Goal: Transaction & Acquisition: Purchase product/service

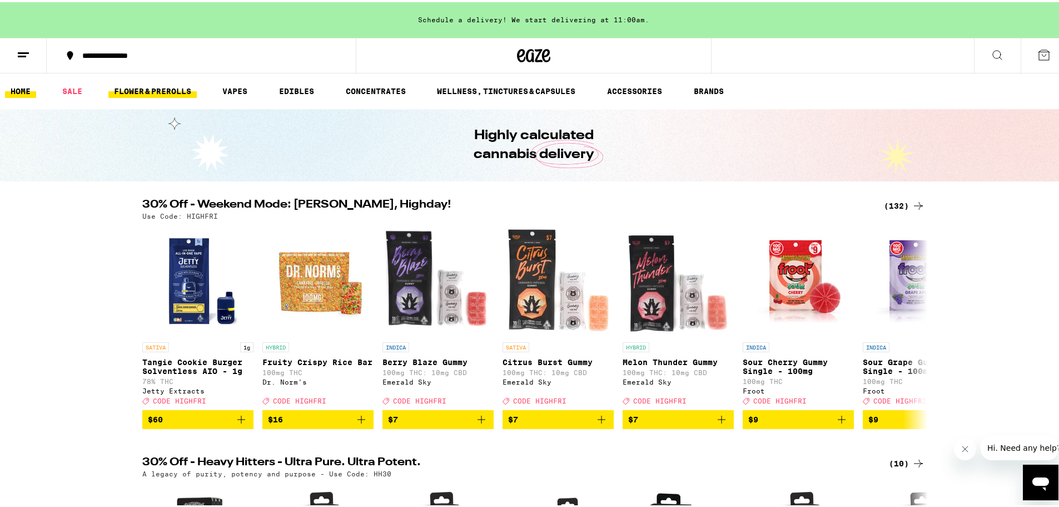
click at [147, 90] on link "FLOWER & PREROLLS" at bounding box center [152, 88] width 88 height 13
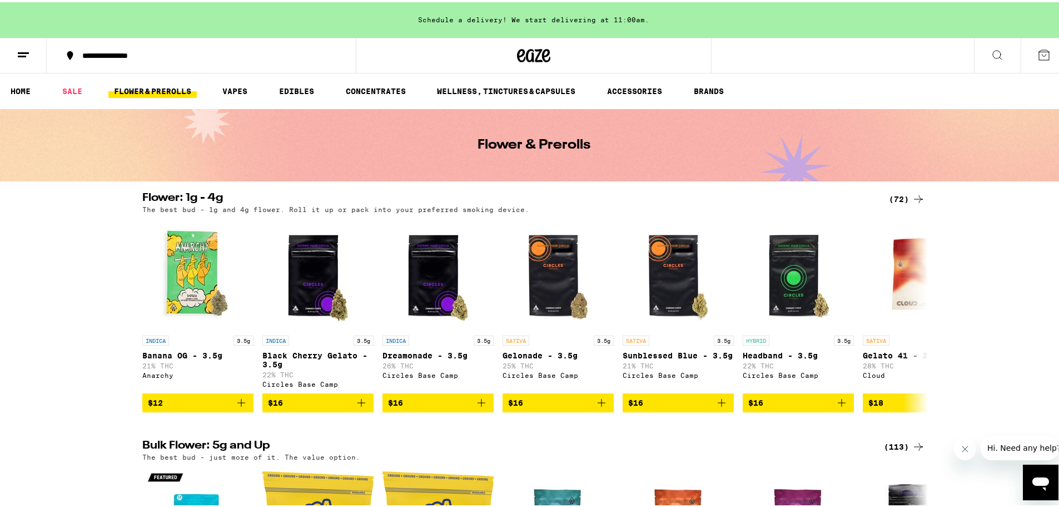
click at [894, 194] on div "(72)" at bounding box center [907, 196] width 36 height 13
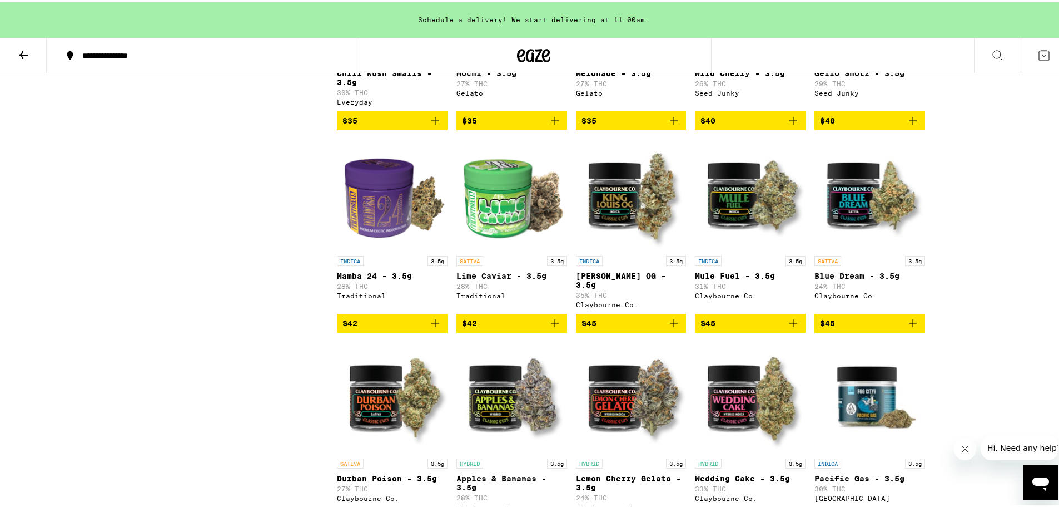
scroll to position [1057, 0]
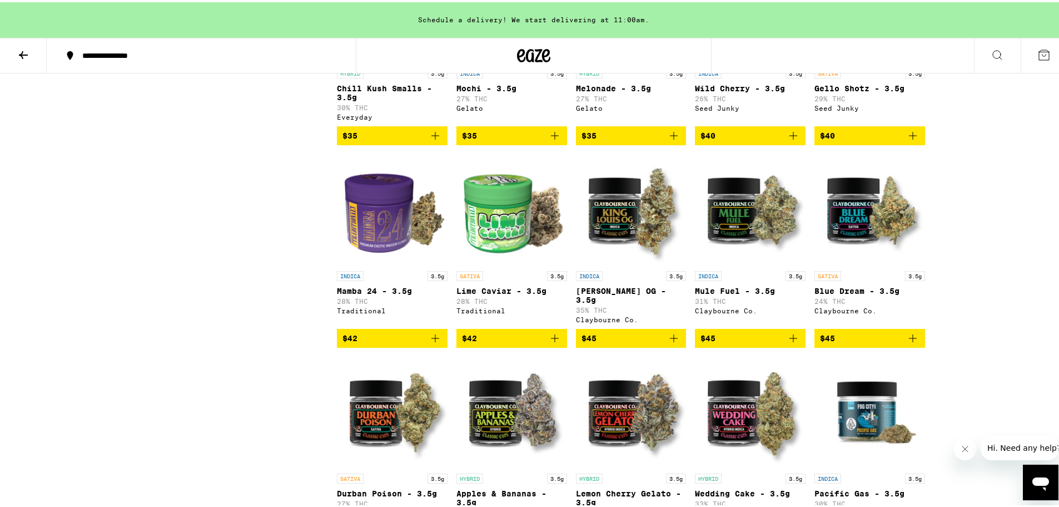
click at [554, 343] on icon "Add to bag" at bounding box center [554, 335] width 13 height 13
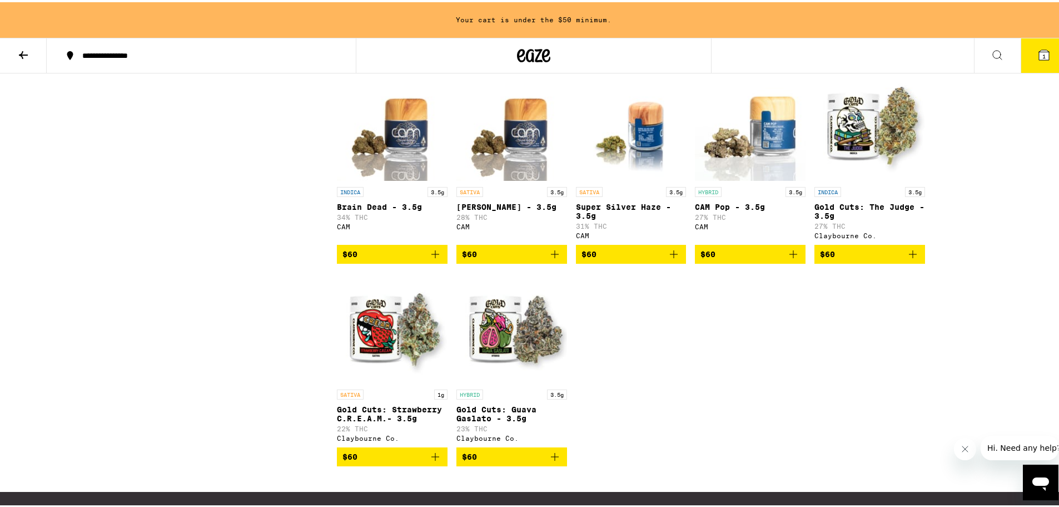
scroll to position [2725, 0]
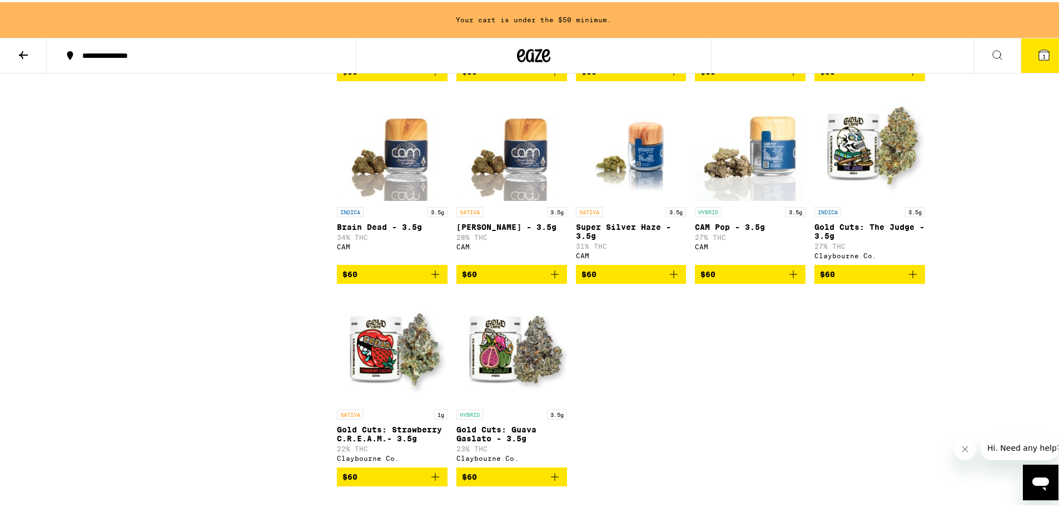
click at [548, 279] on icon "Add to bag" at bounding box center [554, 271] width 13 height 13
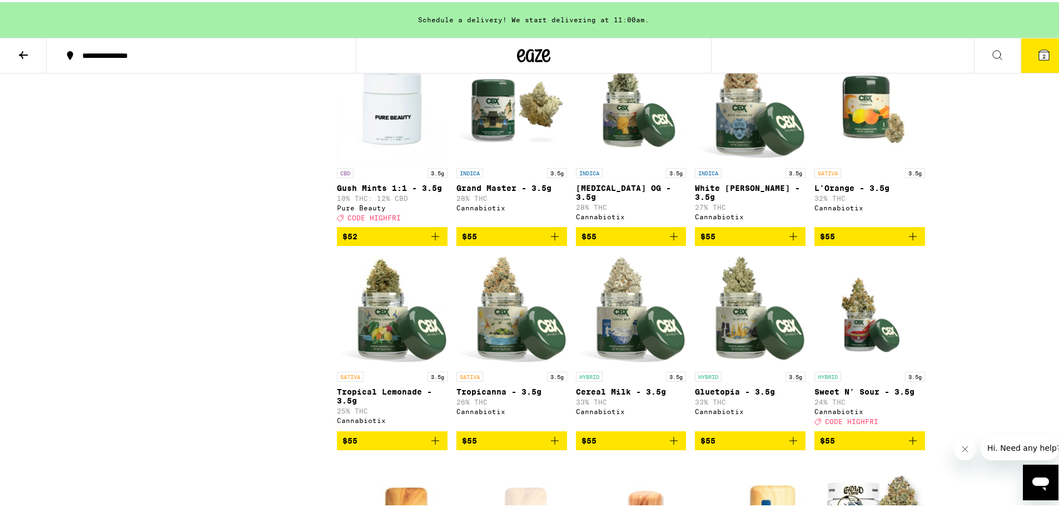
scroll to position [2335, 0]
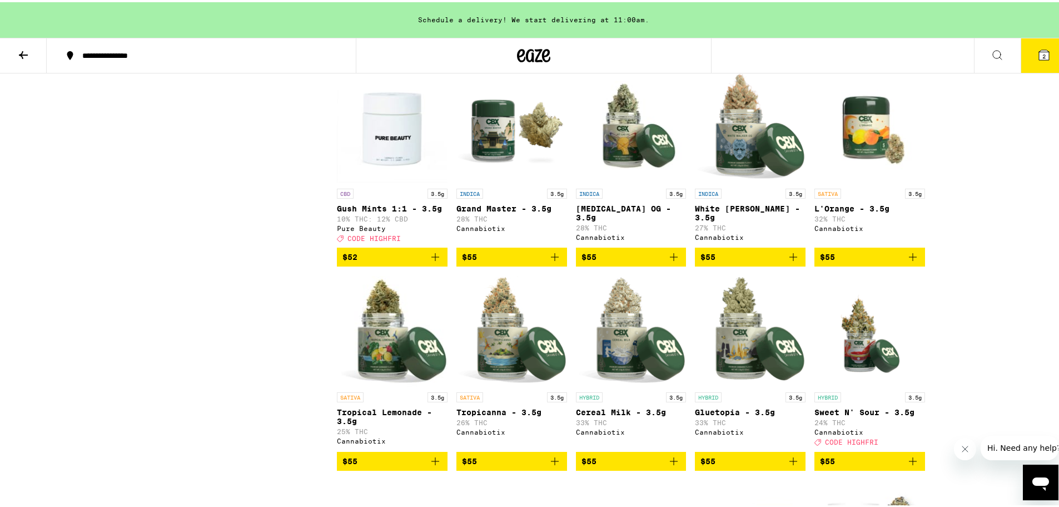
click at [913, 261] on icon "Add to bag" at bounding box center [912, 254] width 13 height 13
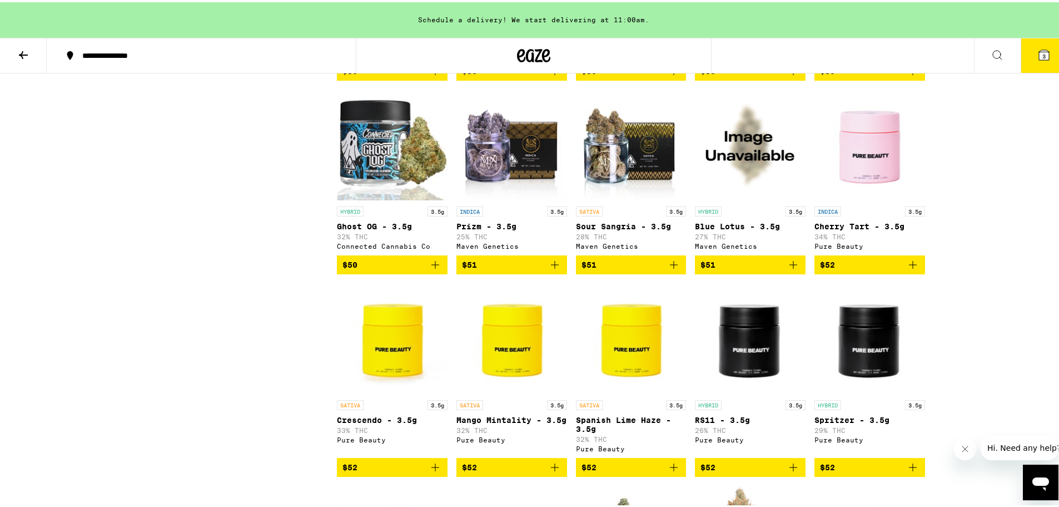
scroll to position [1835, 0]
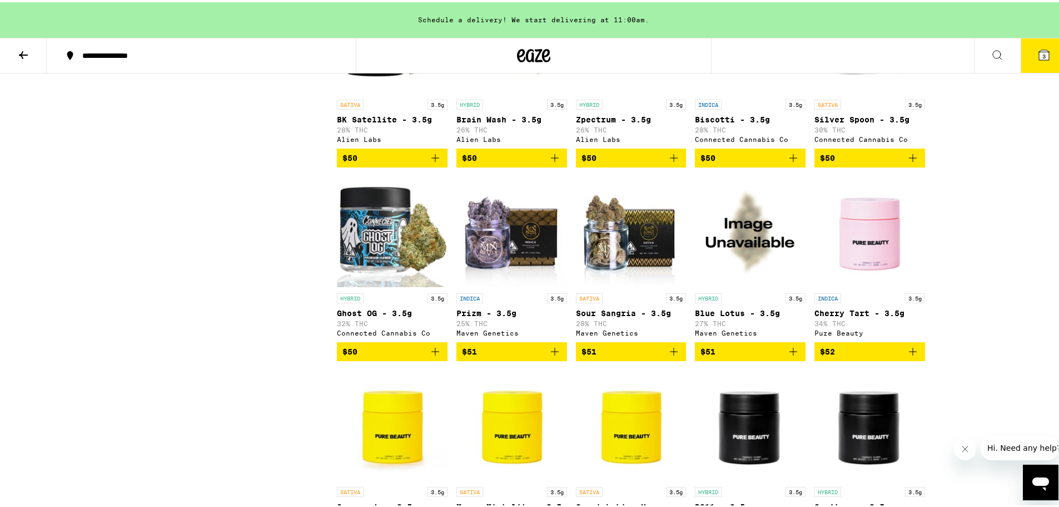
click at [1043, 52] on span "3" at bounding box center [1044, 54] width 3 height 7
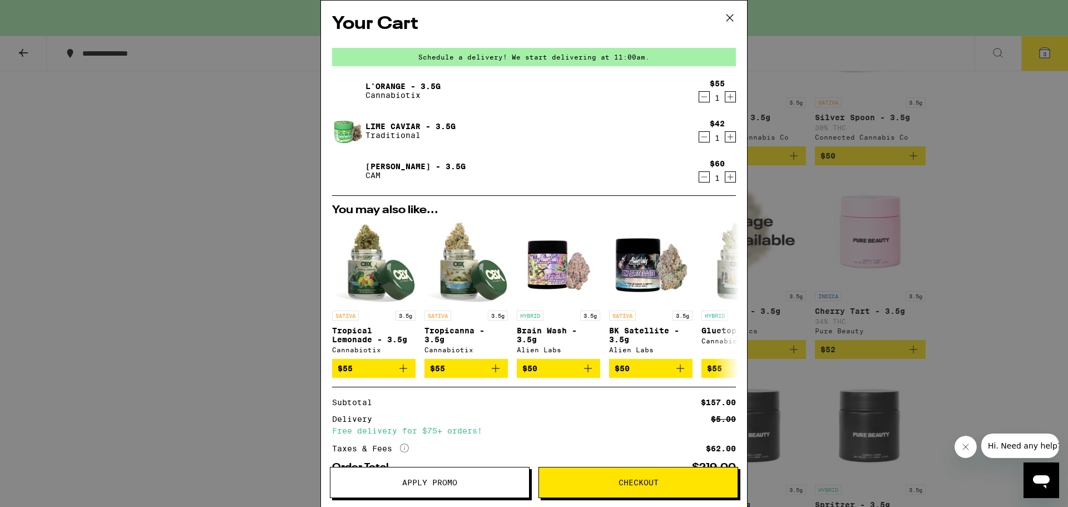
click at [252, 120] on div "Your Cart Schedule a delivery! We start delivering at 11:00am. L'Orange - 3.5g …" at bounding box center [534, 253] width 1068 height 507
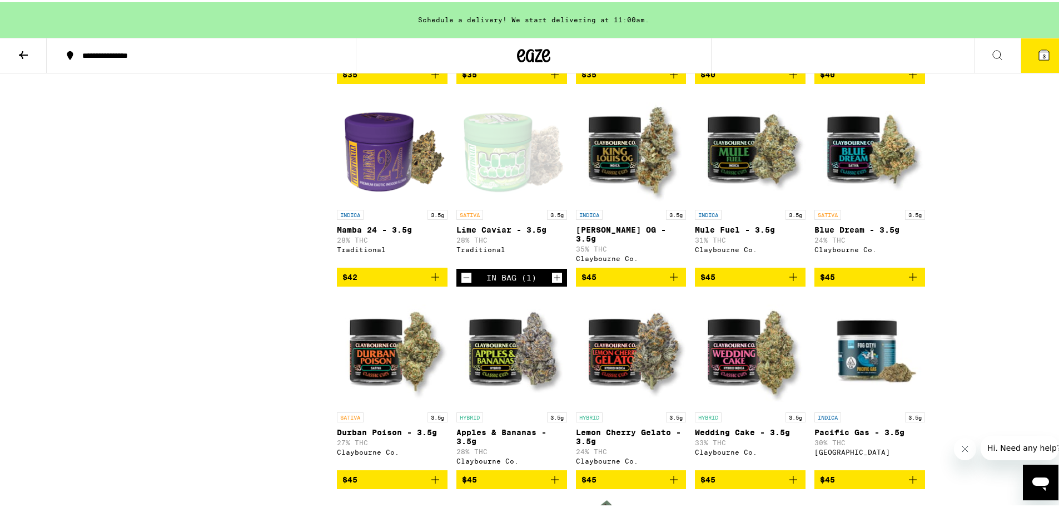
scroll to position [1112, 0]
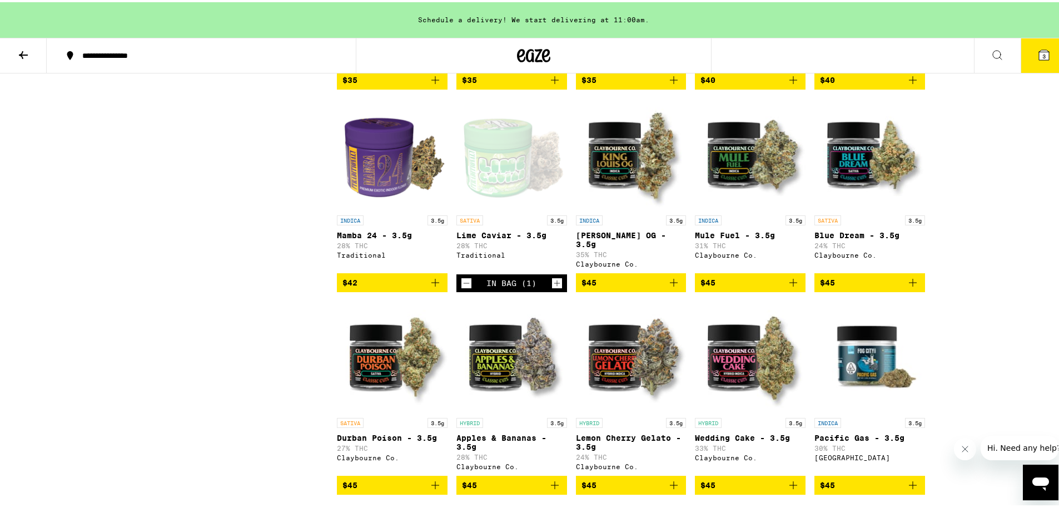
click at [912, 287] on icon "Add to bag" at bounding box center [912, 280] width 13 height 13
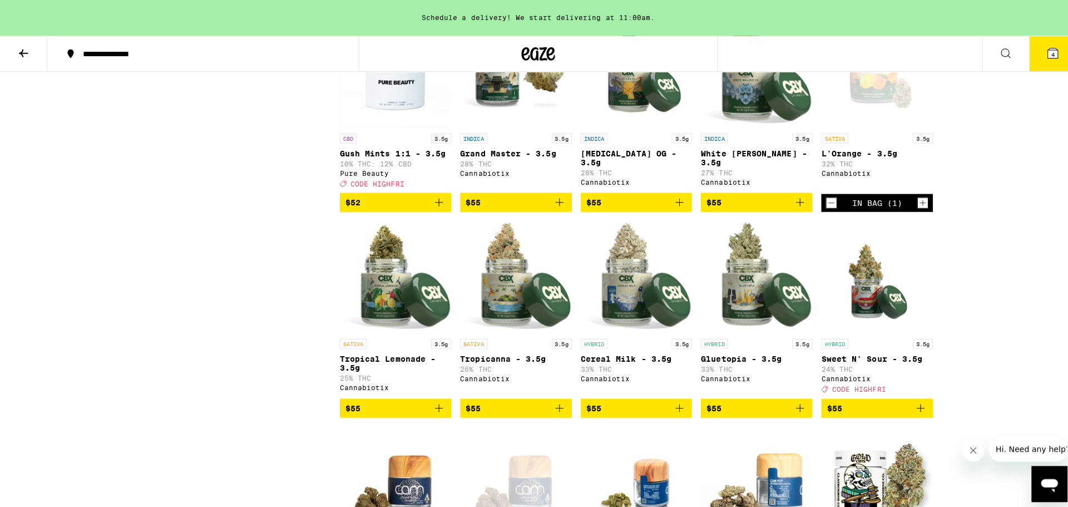
scroll to position [2391, 0]
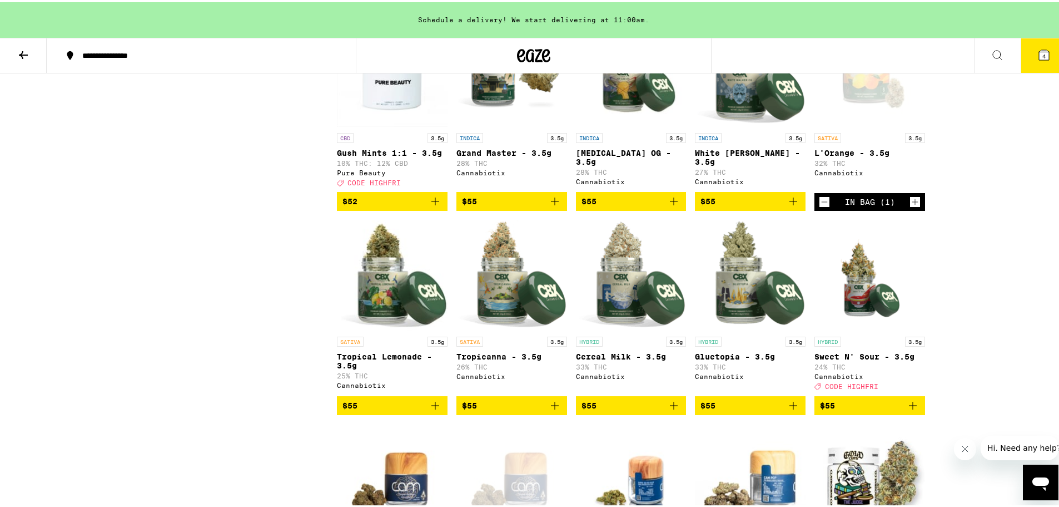
click at [823, 206] on icon "Decrement" at bounding box center [825, 199] width 10 height 13
click at [1043, 54] on span "3" at bounding box center [1044, 54] width 3 height 7
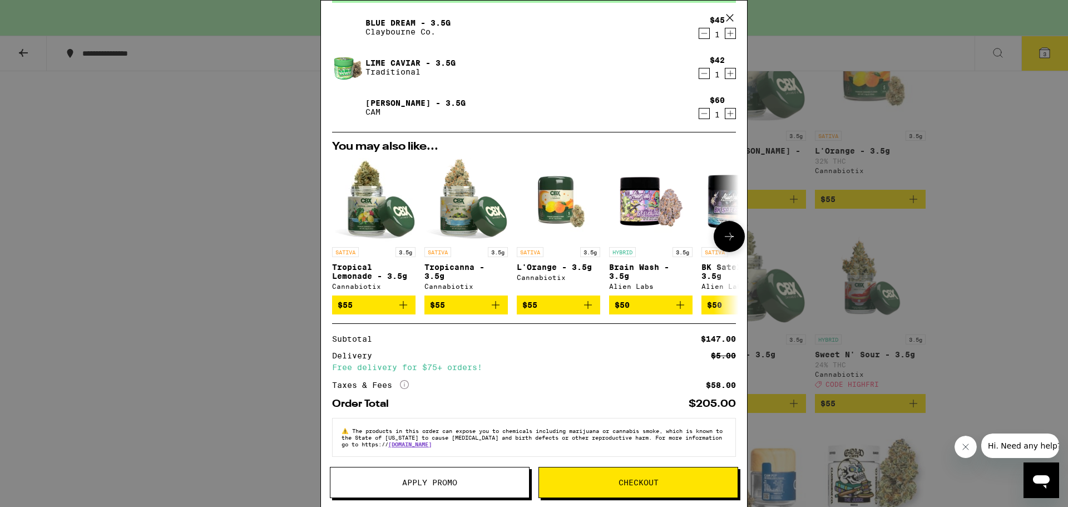
scroll to position [73, 0]
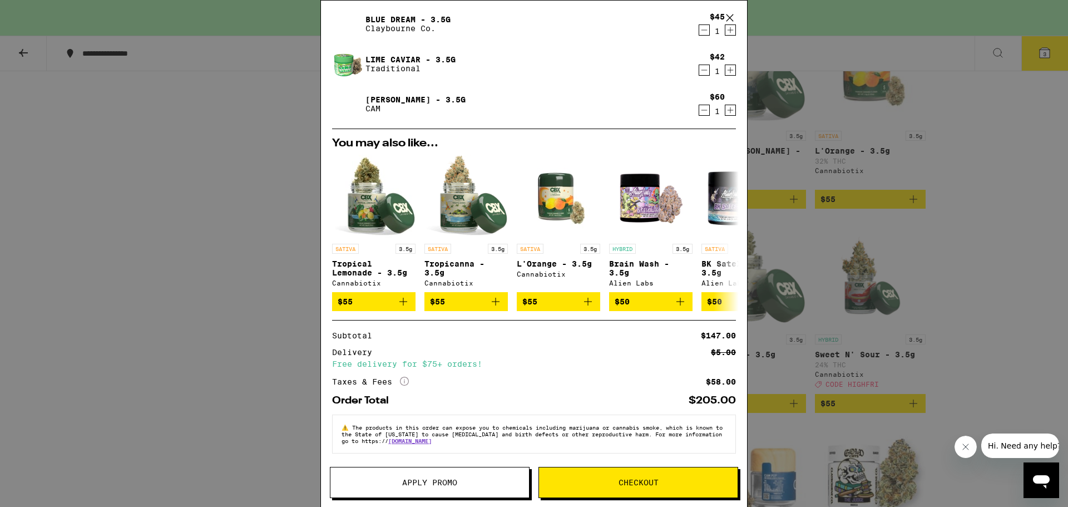
click at [440, 484] on span "Apply Promo" at bounding box center [429, 482] width 55 height 8
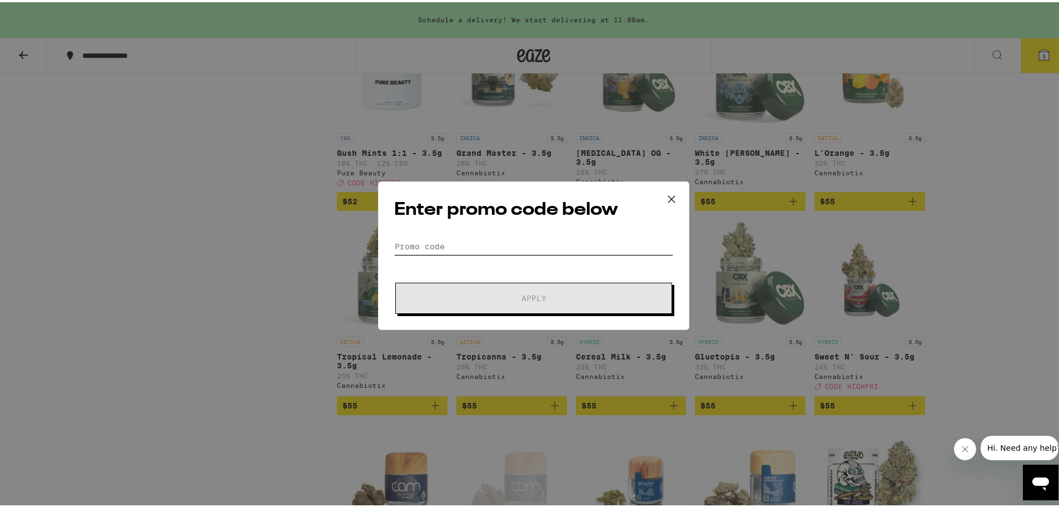
click at [472, 245] on input "Promo Code" at bounding box center [533, 244] width 279 height 17
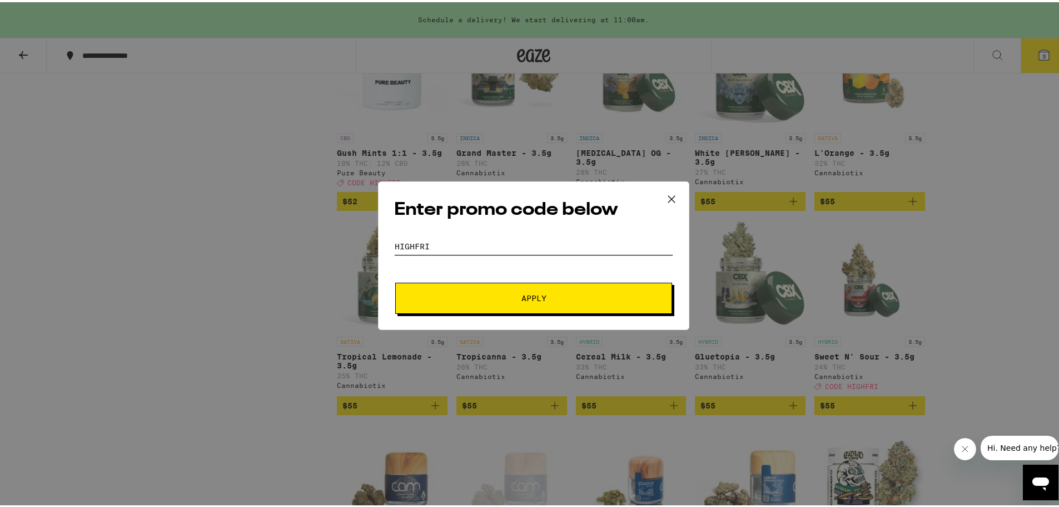
type input "highfri"
click at [395, 280] on button "Apply" at bounding box center [533, 295] width 277 height 31
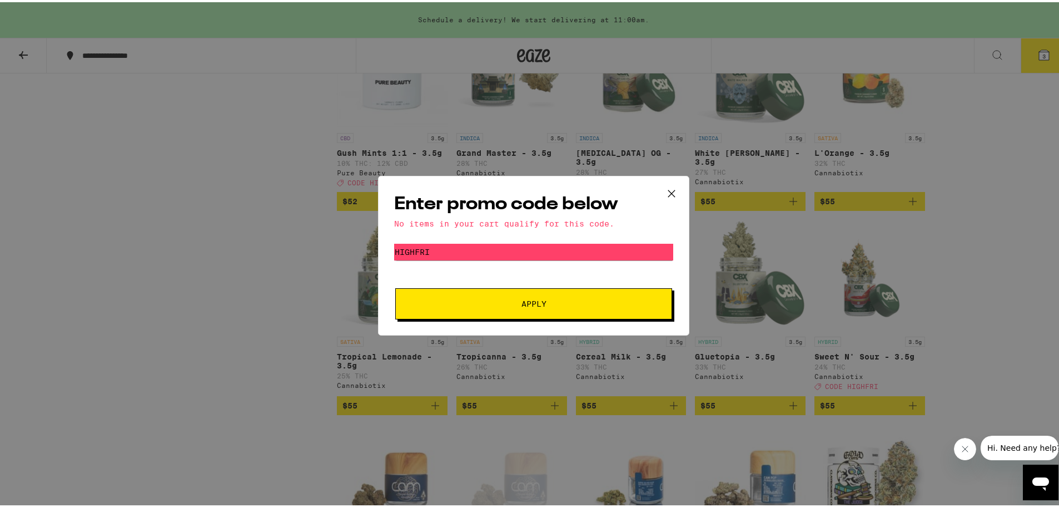
click at [673, 186] on icon at bounding box center [671, 191] width 17 height 17
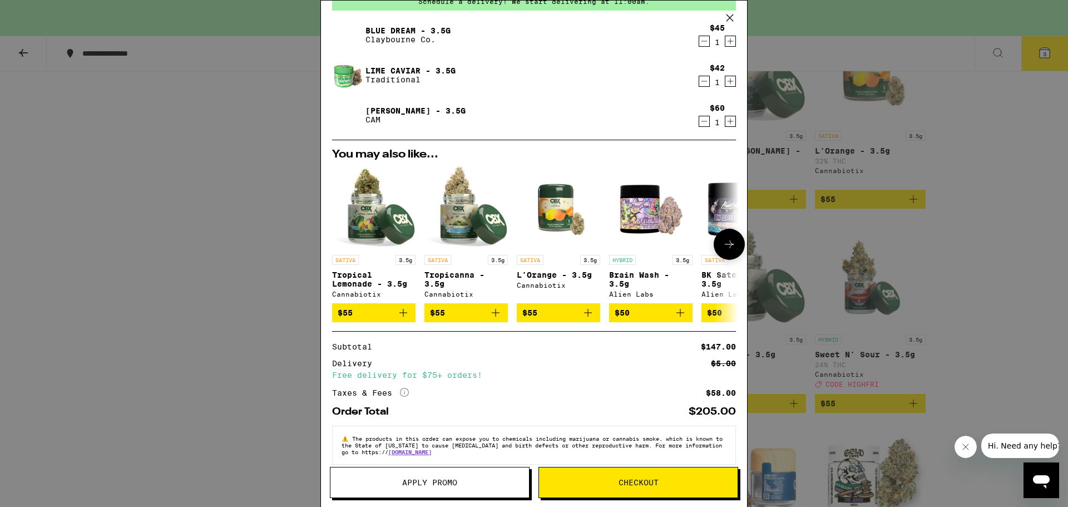
scroll to position [73, 0]
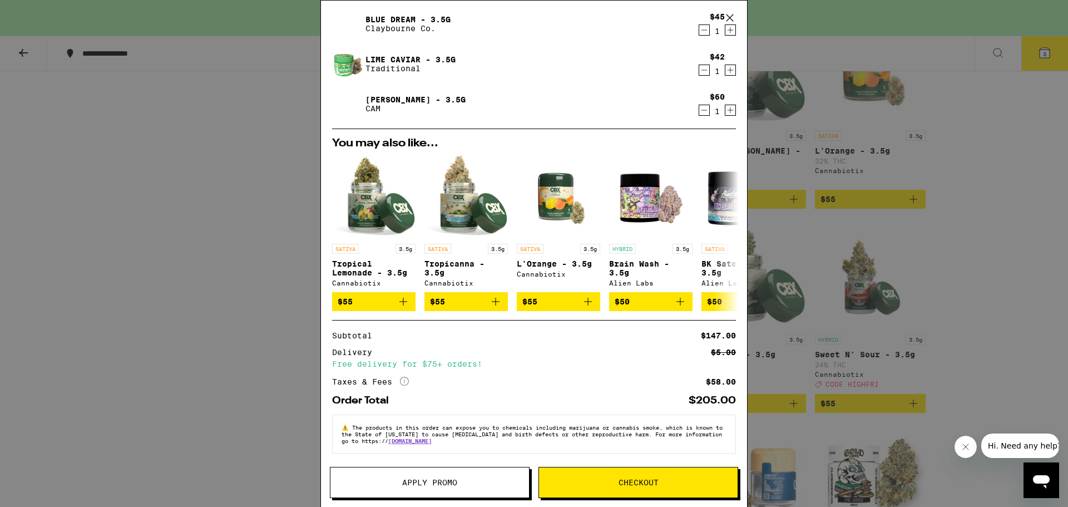
click at [606, 488] on button "Checkout" at bounding box center [638, 482] width 200 height 31
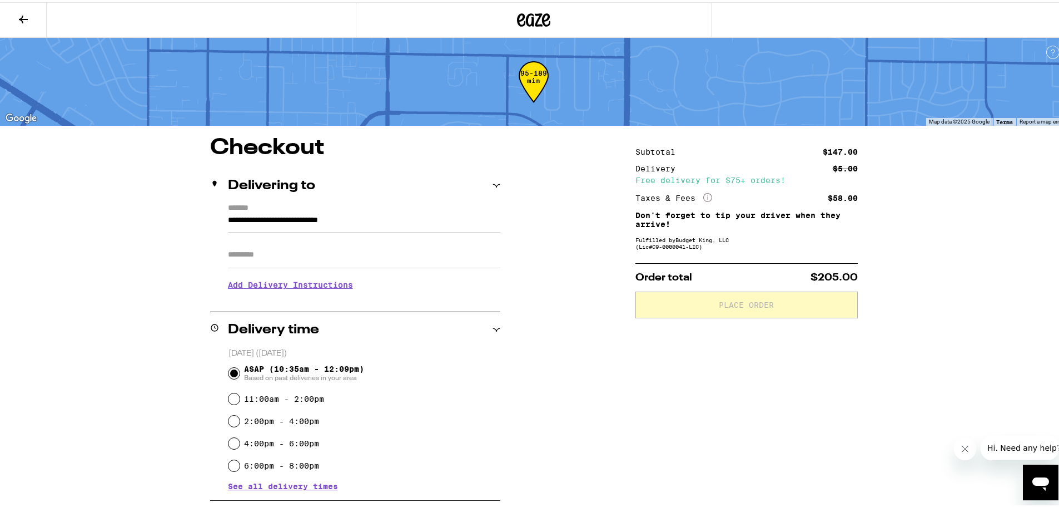
click at [246, 282] on h3 "Add Delivery Instructions" at bounding box center [364, 283] width 272 height 26
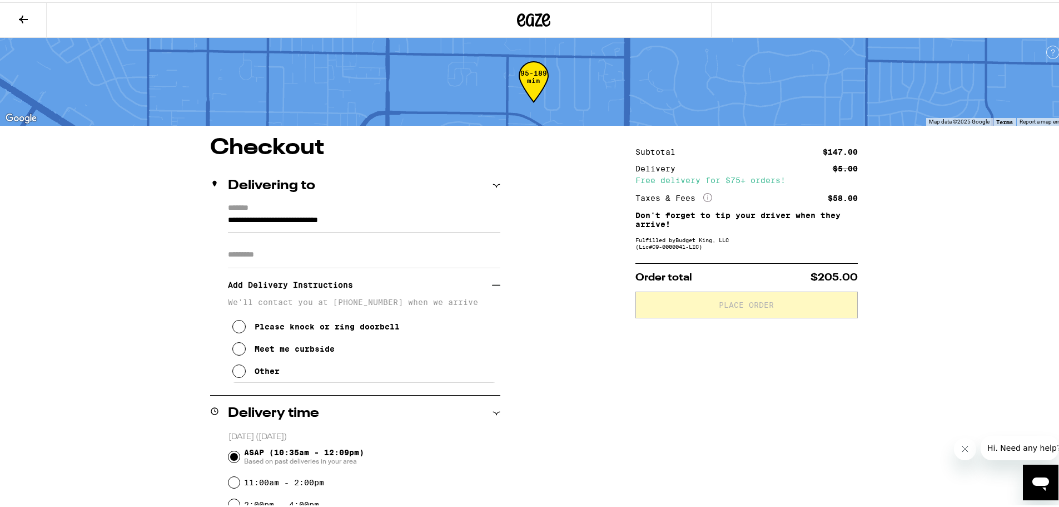
click at [236, 353] on icon at bounding box center [238, 346] width 13 height 13
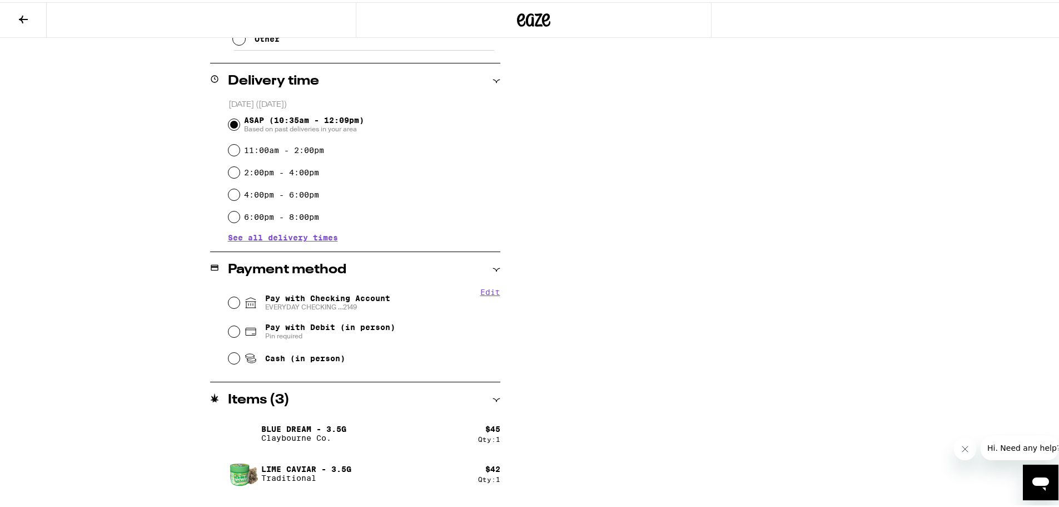
scroll to position [334, 0]
click at [229, 299] on input "Pay with Checking Account EVERYDAY CHECKING ...2149" at bounding box center [234, 298] width 11 height 11
radio input "true"
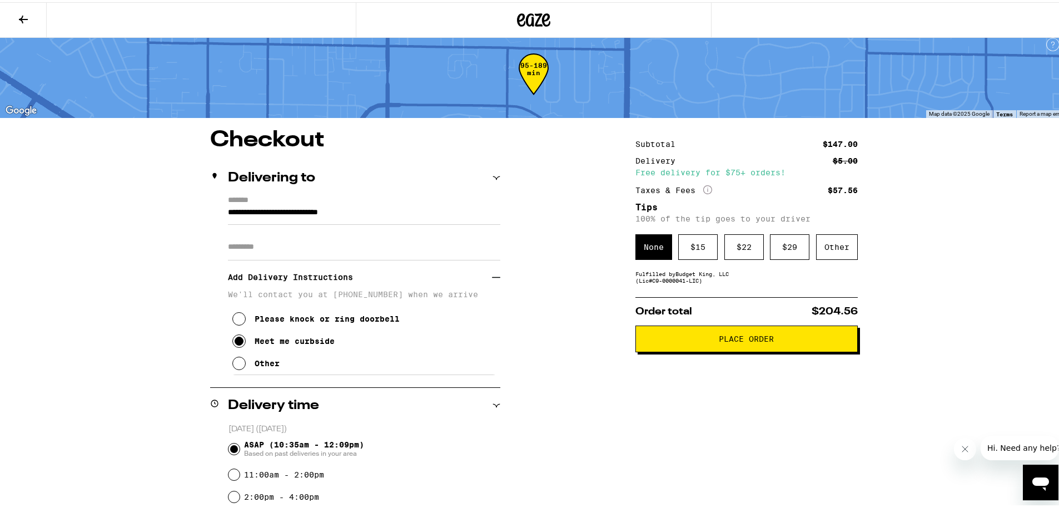
scroll to position [0, 0]
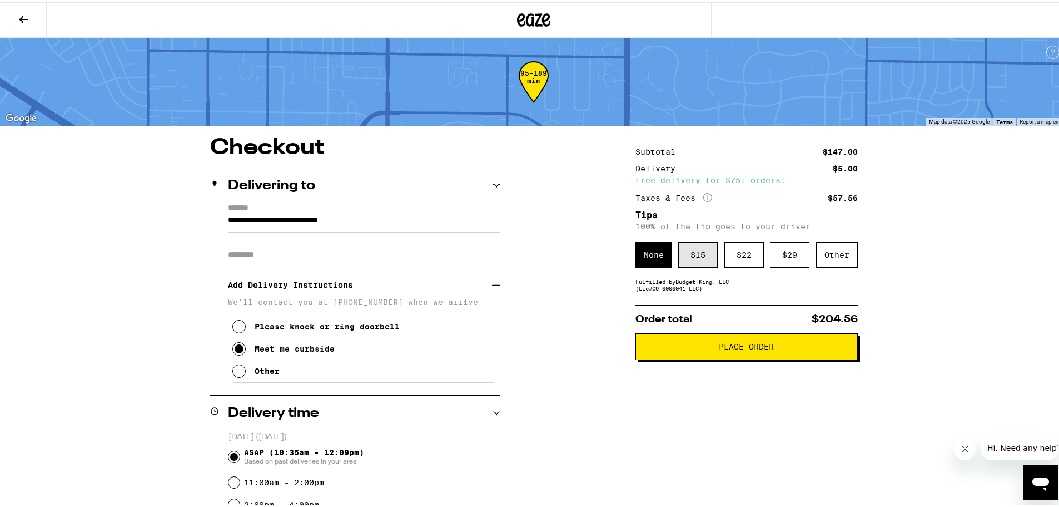
click at [695, 253] on div "$ 15" at bounding box center [697, 253] width 39 height 26
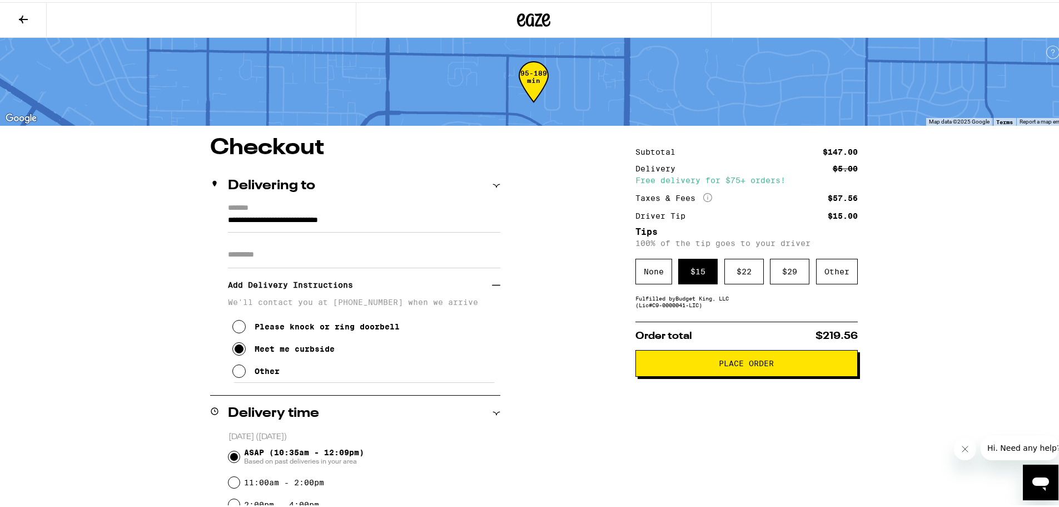
click at [708, 369] on button "Place Order" at bounding box center [747, 361] width 222 height 27
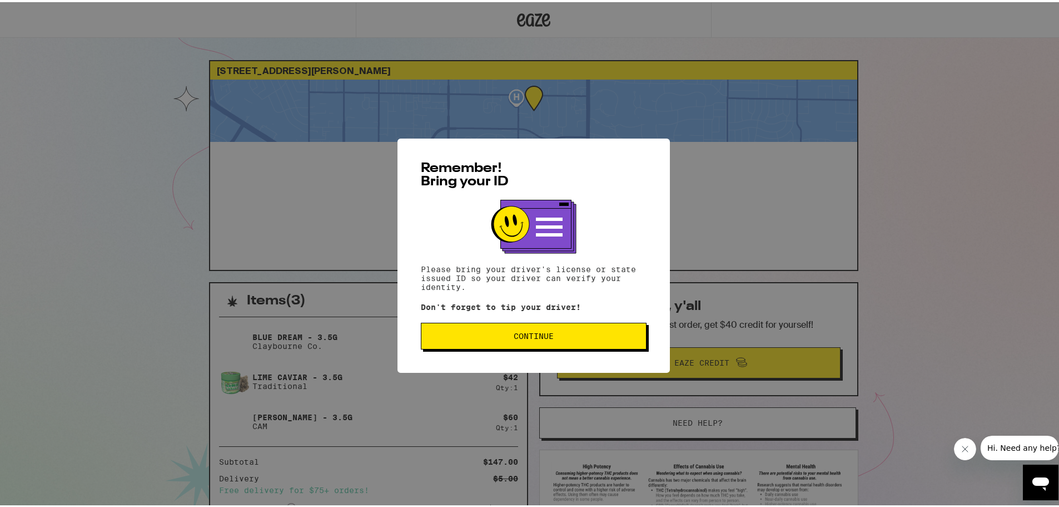
click at [870, 138] on div "Remember! Bring your ID Please bring your driver's license or state issued ID s…" at bounding box center [534, 253] width 1068 height 507
